Goal: Navigation & Orientation: Find specific page/section

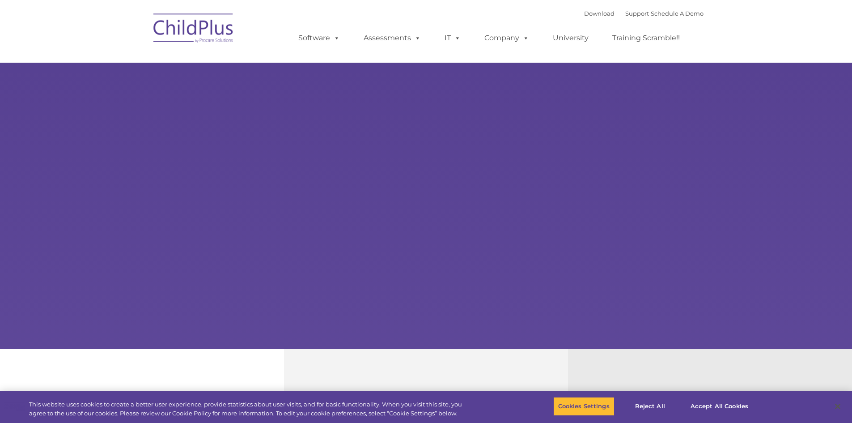
select select "MEDIUM"
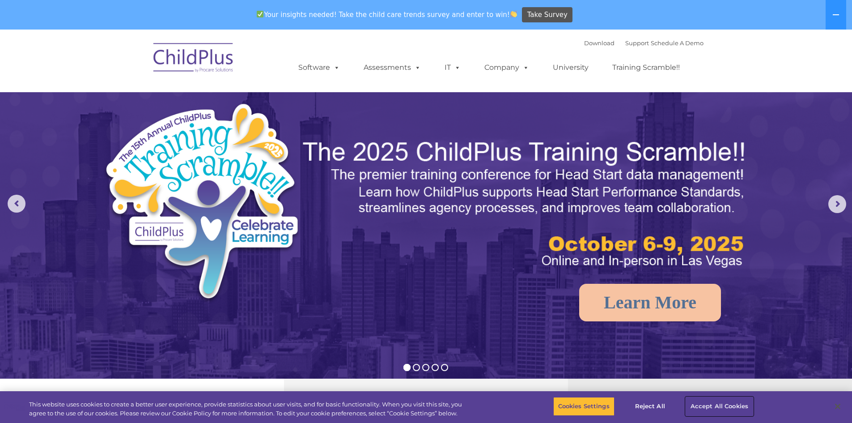
click at [710, 403] on button "Accept All Cookies" at bounding box center [720, 406] width 68 height 19
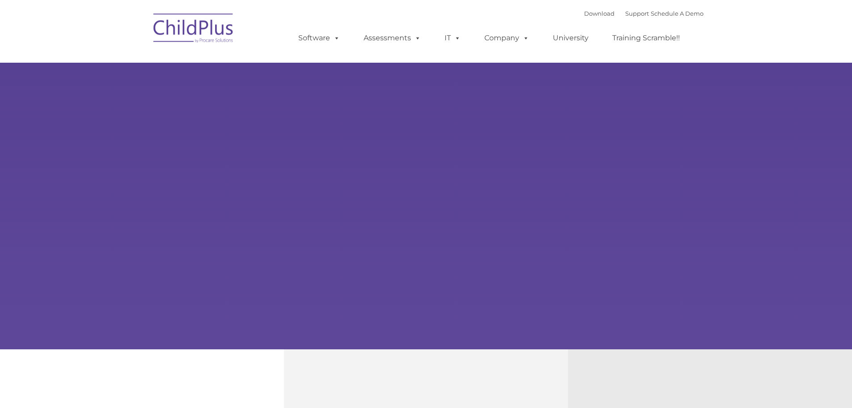
select select "MEDIUM"
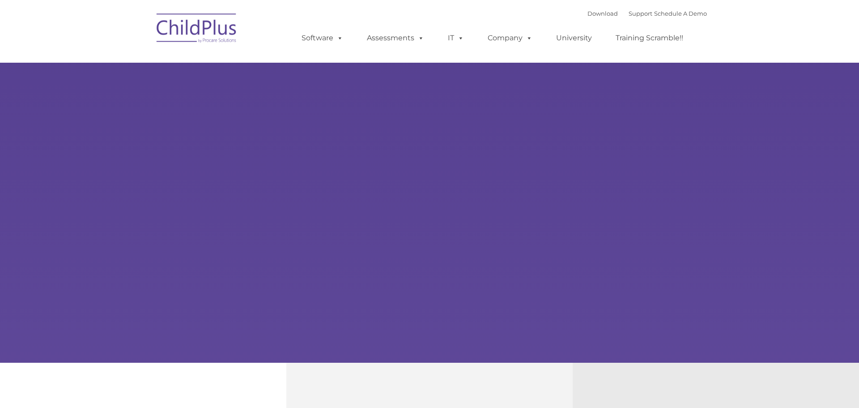
type input ""
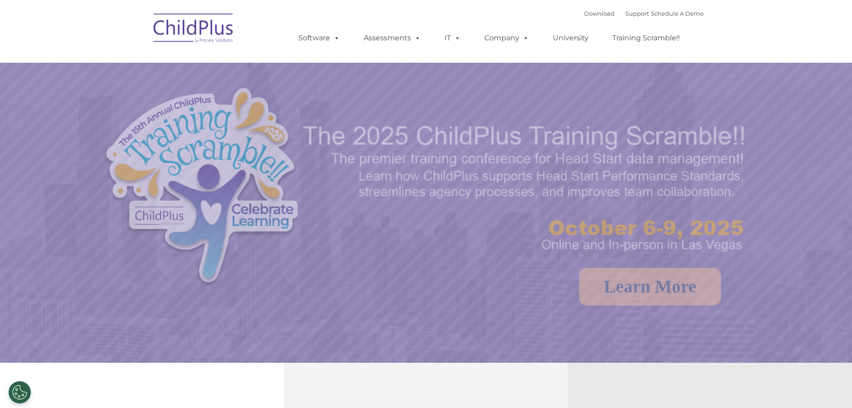
select select "MEDIUM"
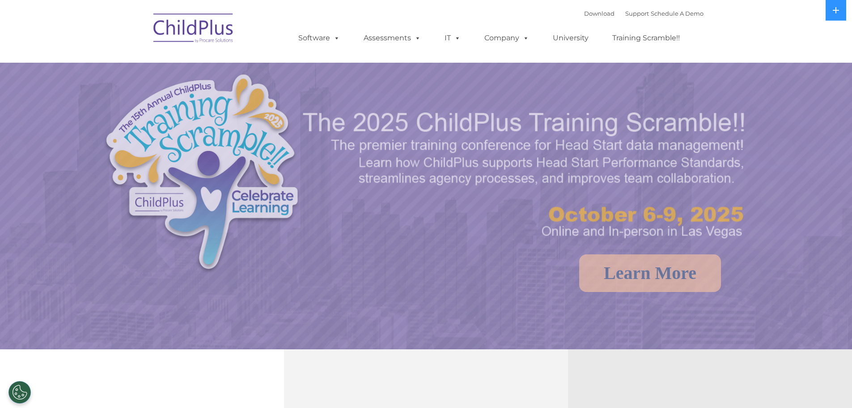
select select "MEDIUM"
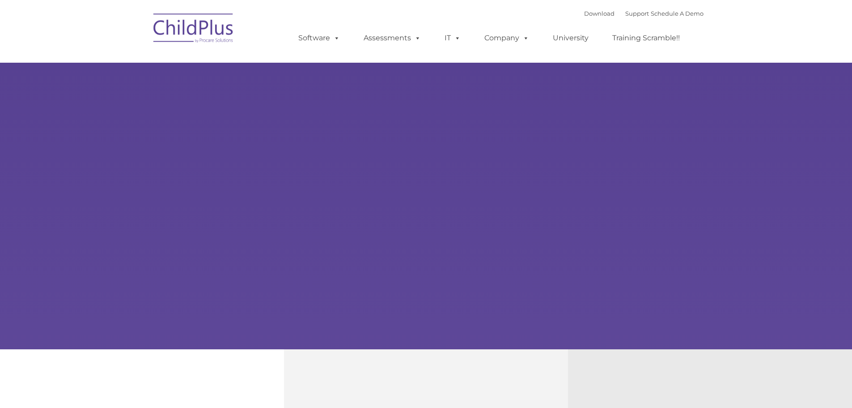
type input ""
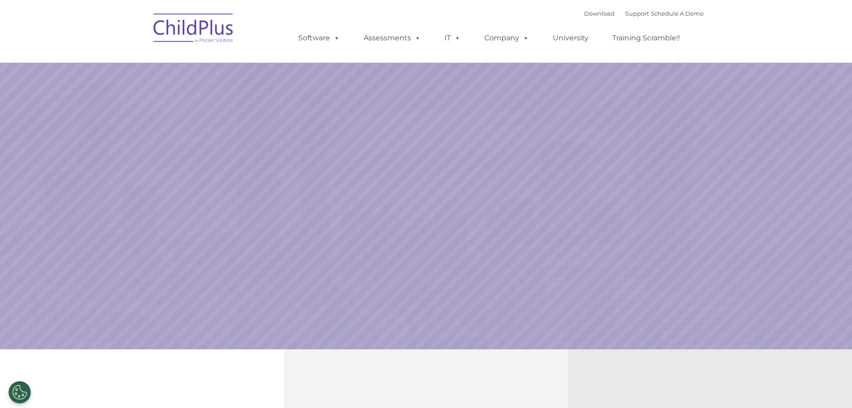
select select "MEDIUM"
